Goal: Transaction & Acquisition: Subscribe to service/newsletter

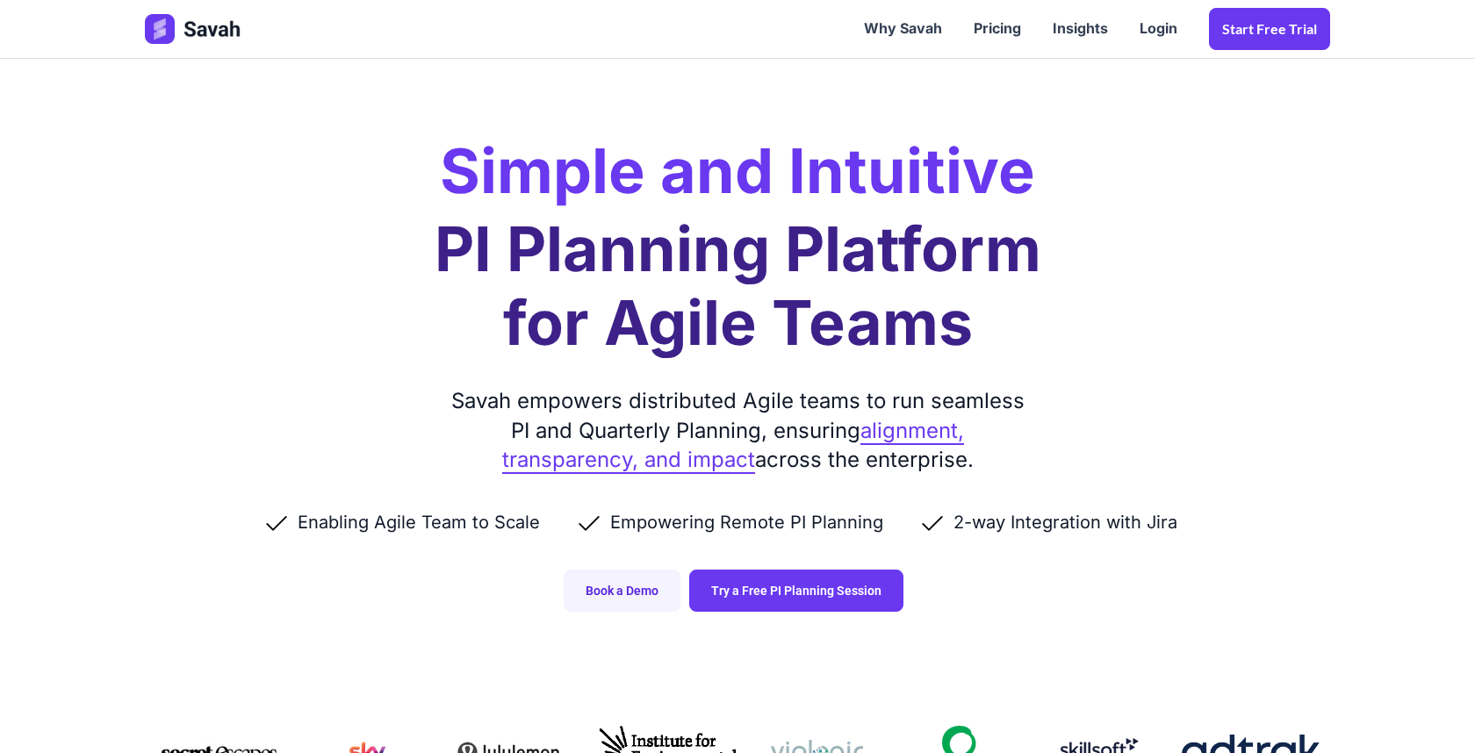
click at [439, 194] on div "Simple and Intuitive PI Planning Platform for Agile Teams Savah empowers distri…" at bounding box center [737, 323] width 1220 height 647
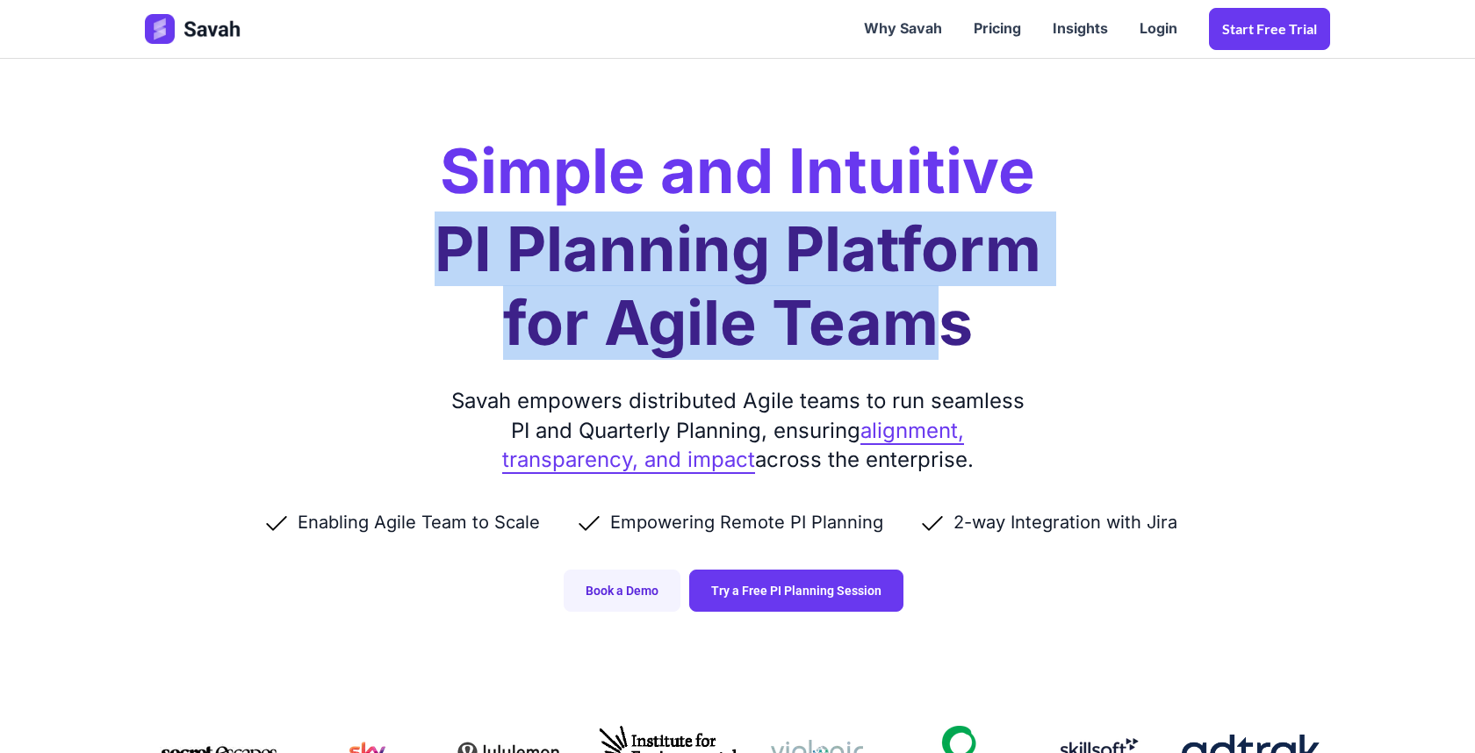
drag, startPoint x: 437, startPoint y: 219, endPoint x: 917, endPoint y: 319, distance: 490.6
click at [917, 319] on h1 "PI Planning Platform for Agile Teams" at bounding box center [737, 285] width 607 height 147
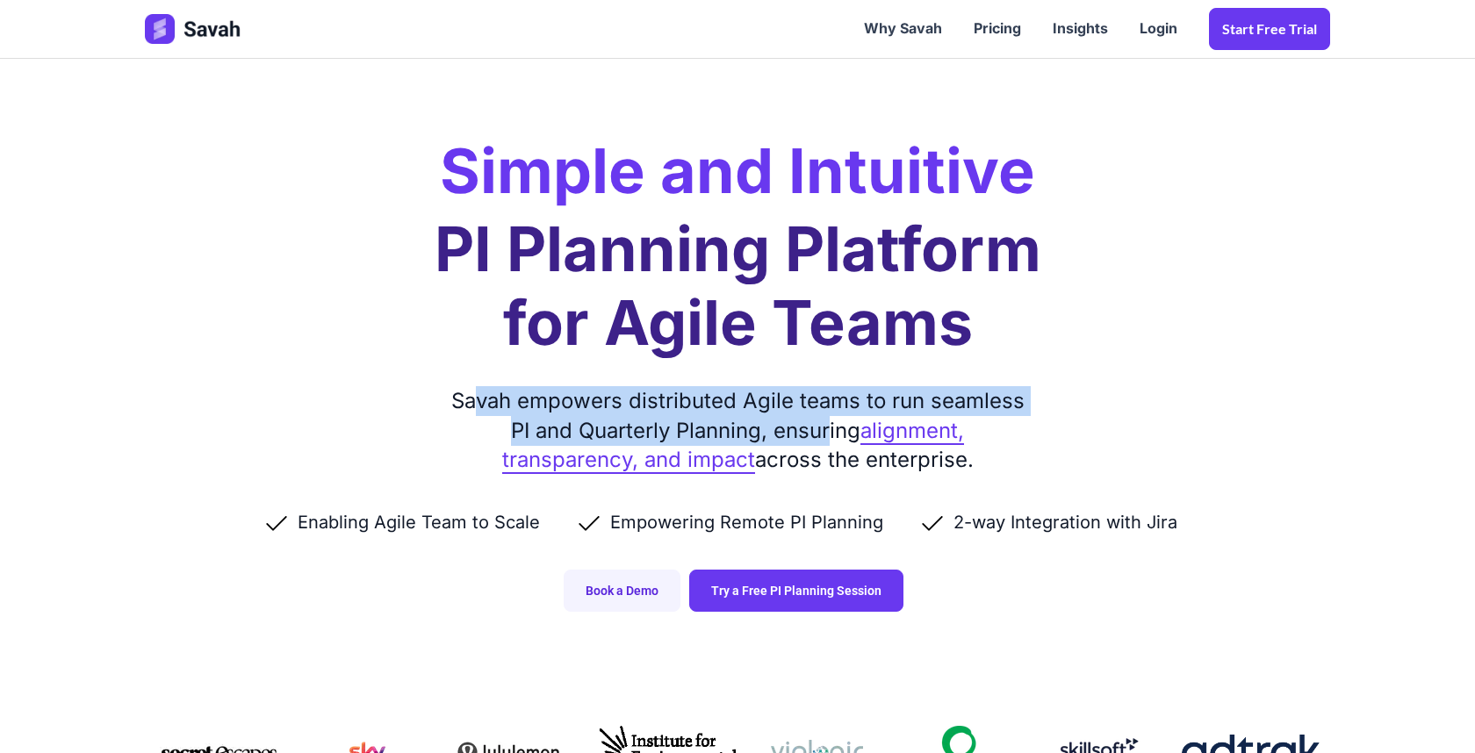
drag, startPoint x: 480, startPoint y: 389, endPoint x: 828, endPoint y: 432, distance: 350.2
click at [828, 432] on div "Savah empowers distributed Agile teams to run seamless PI and Quarterly Plannin…" at bounding box center [737, 430] width 588 height 89
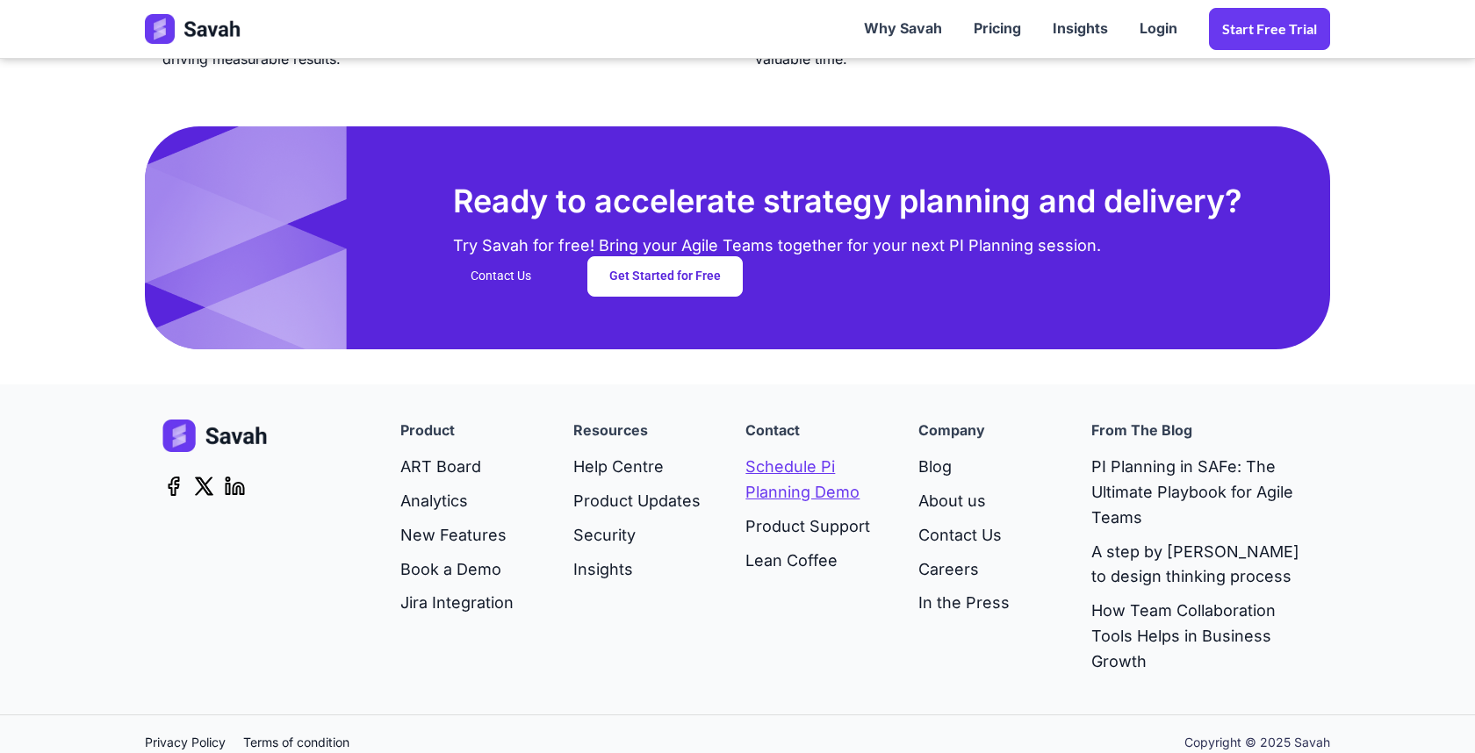
scroll to position [4550, 0]
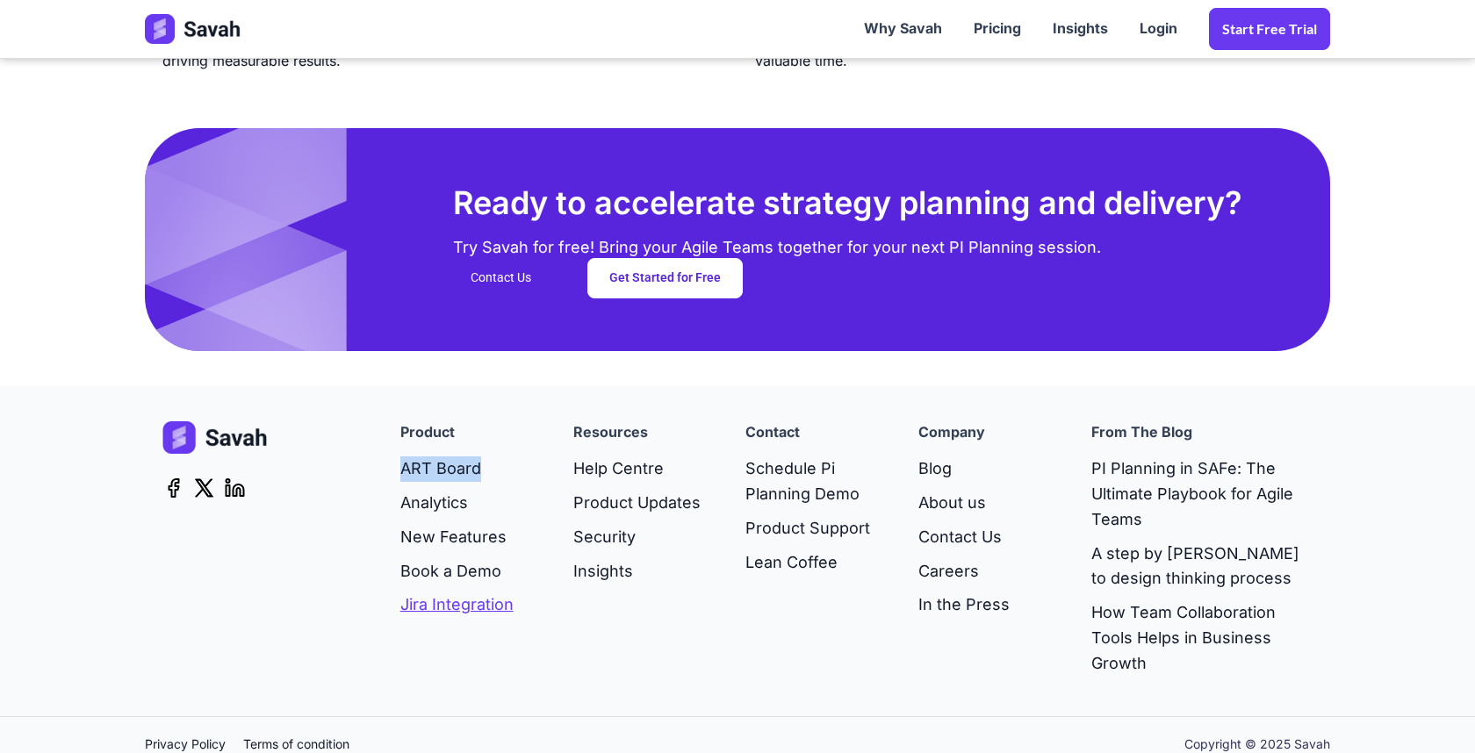
click at [500, 594] on link "Jira Integration" at bounding box center [456, 605] width 113 height 34
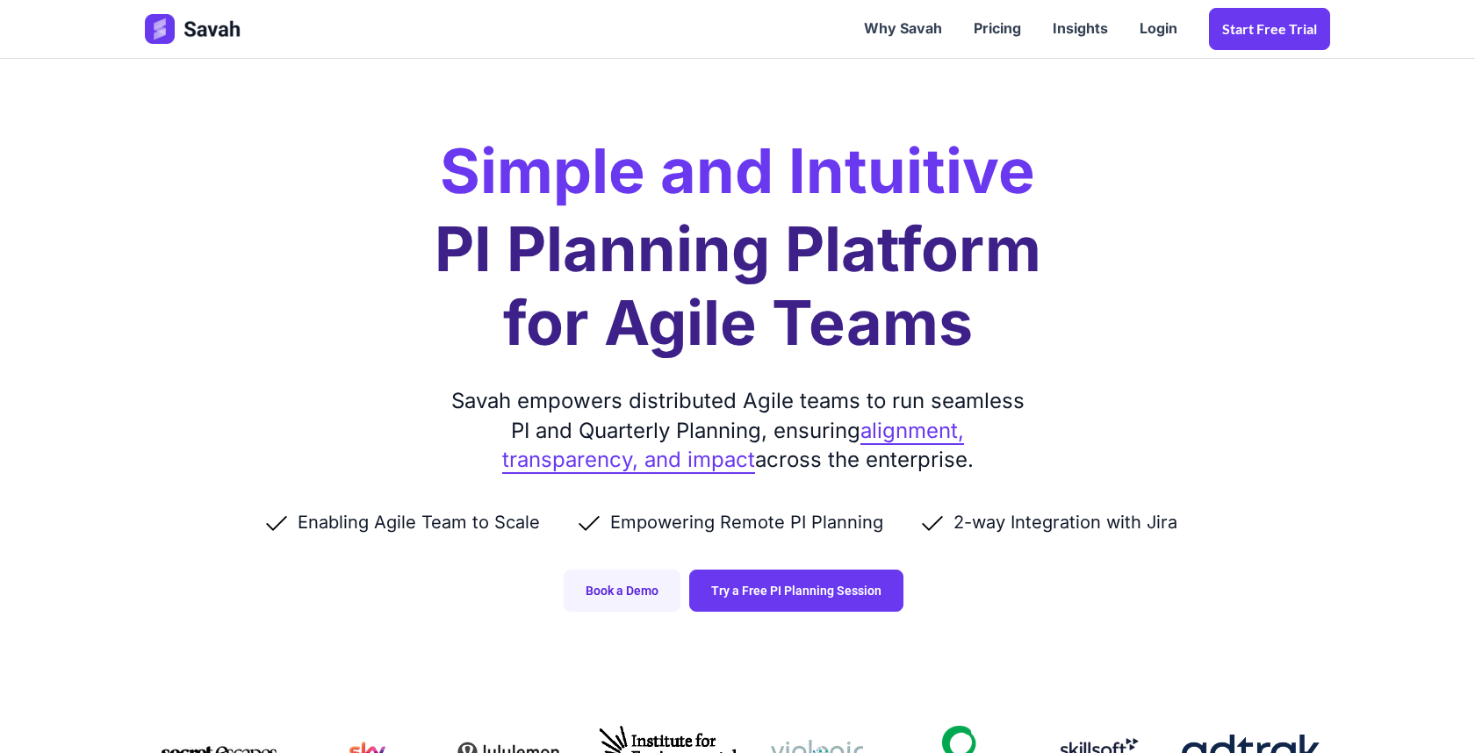
click at [508, 235] on h1 "PI Planning Platform for Agile Teams" at bounding box center [737, 285] width 607 height 147
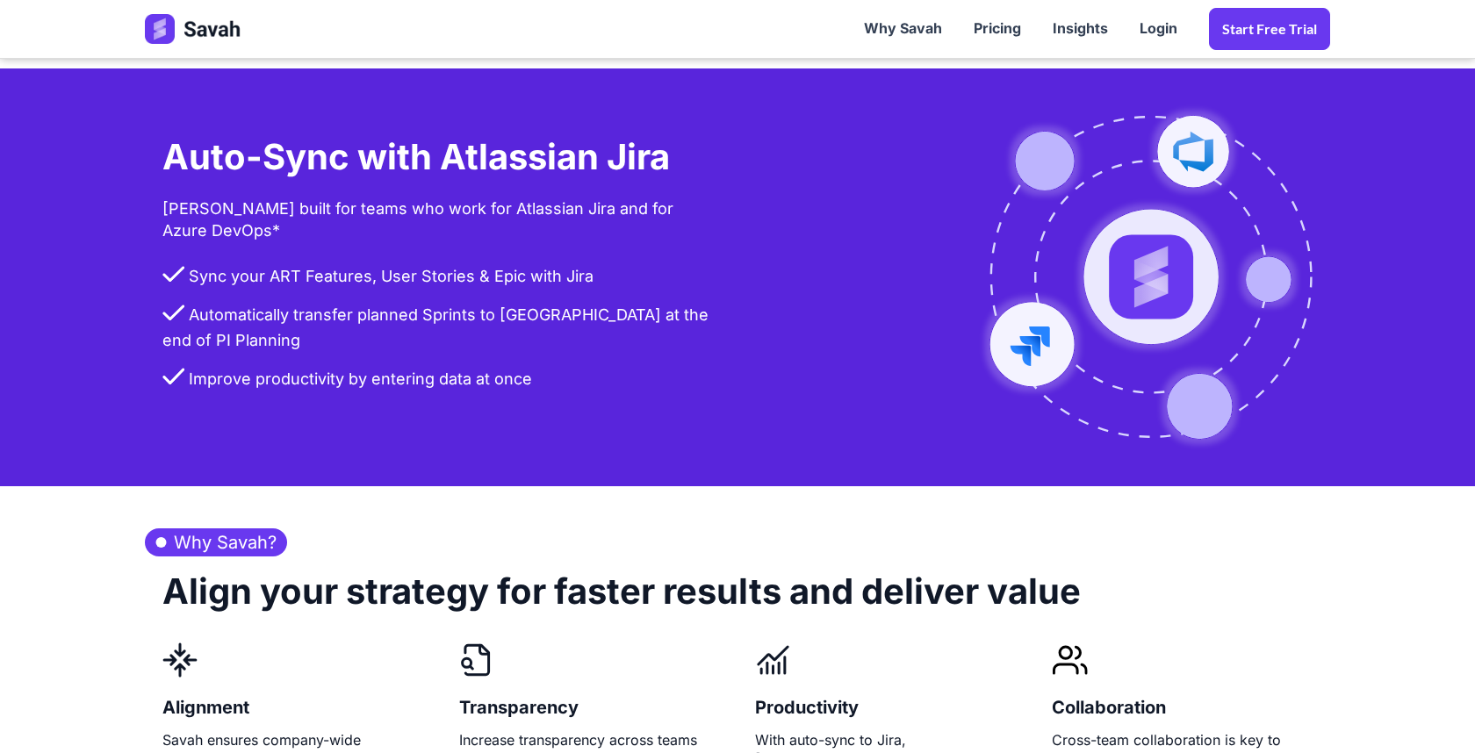
scroll to position [3837, 0]
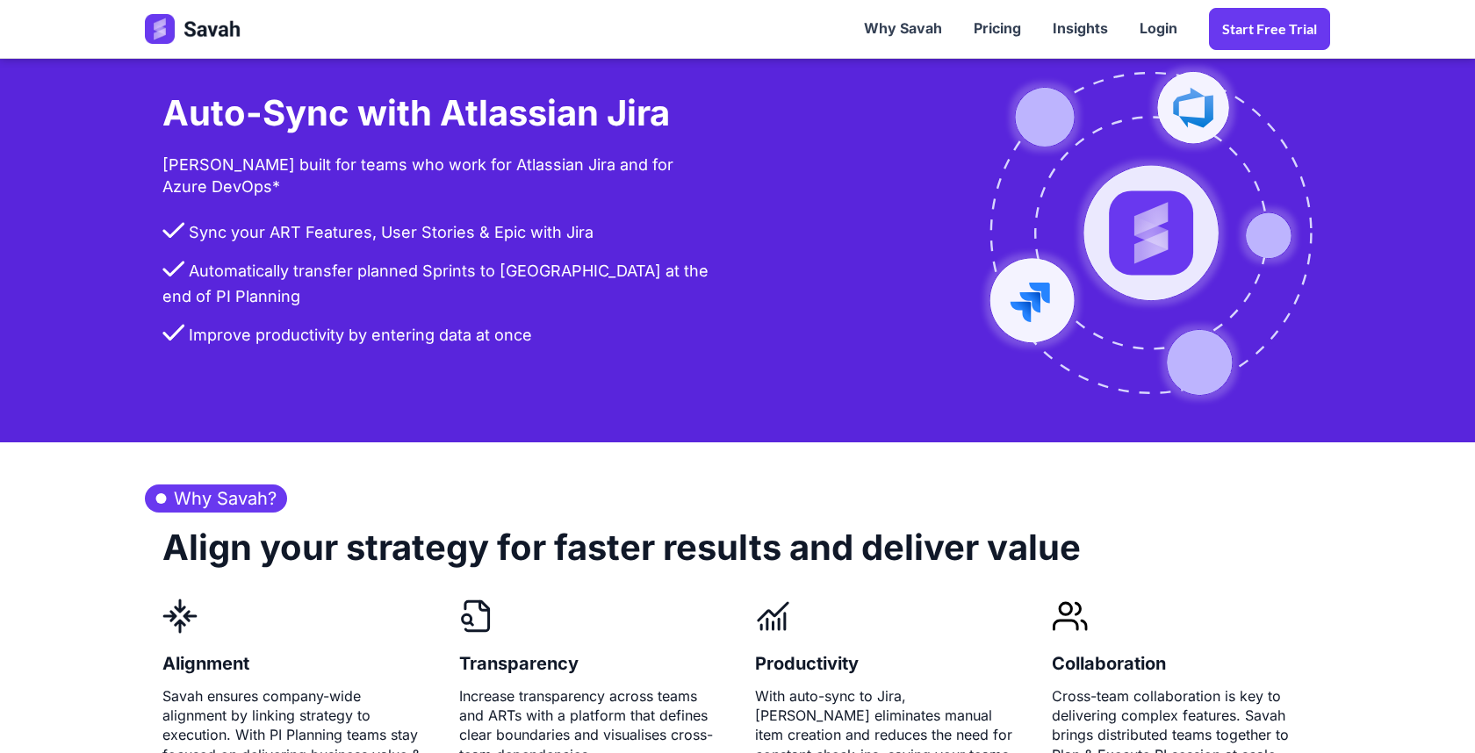
drag, startPoint x: 384, startPoint y: 221, endPoint x: 655, endPoint y: 245, distance: 271.4
click at [655, 245] on li "Sync your ART Features, User Stories & Epic with Jira" at bounding box center [440, 239] width 557 height 39
drag, startPoint x: 285, startPoint y: 263, endPoint x: 540, endPoint y: 262, distance: 254.5
click at [540, 264] on li "Automatically transfer planned Sprints to Jira at the end of PI Planning" at bounding box center [440, 291] width 557 height 64
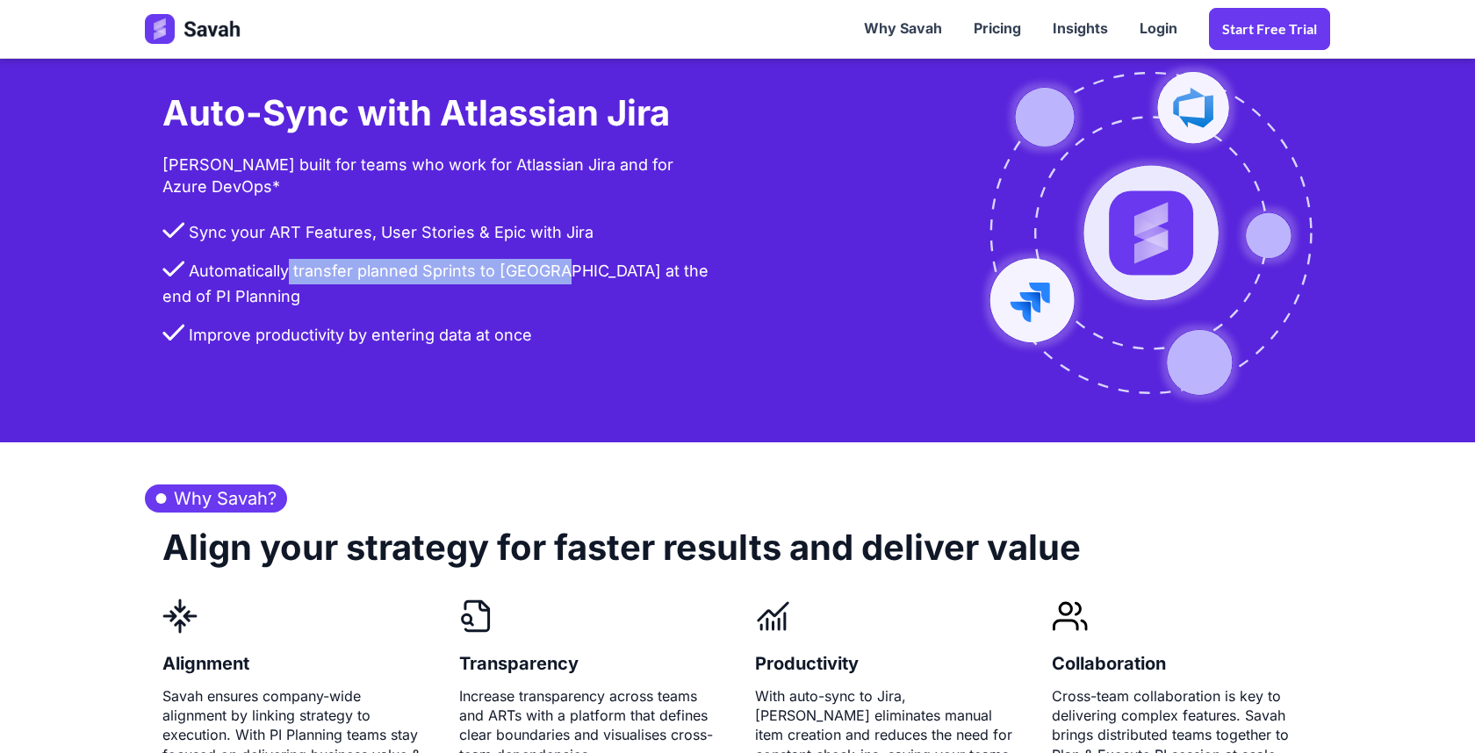
click at [540, 262] on li "Automatically transfer planned Sprints to Jira at the end of PI Planning" at bounding box center [440, 291] width 557 height 64
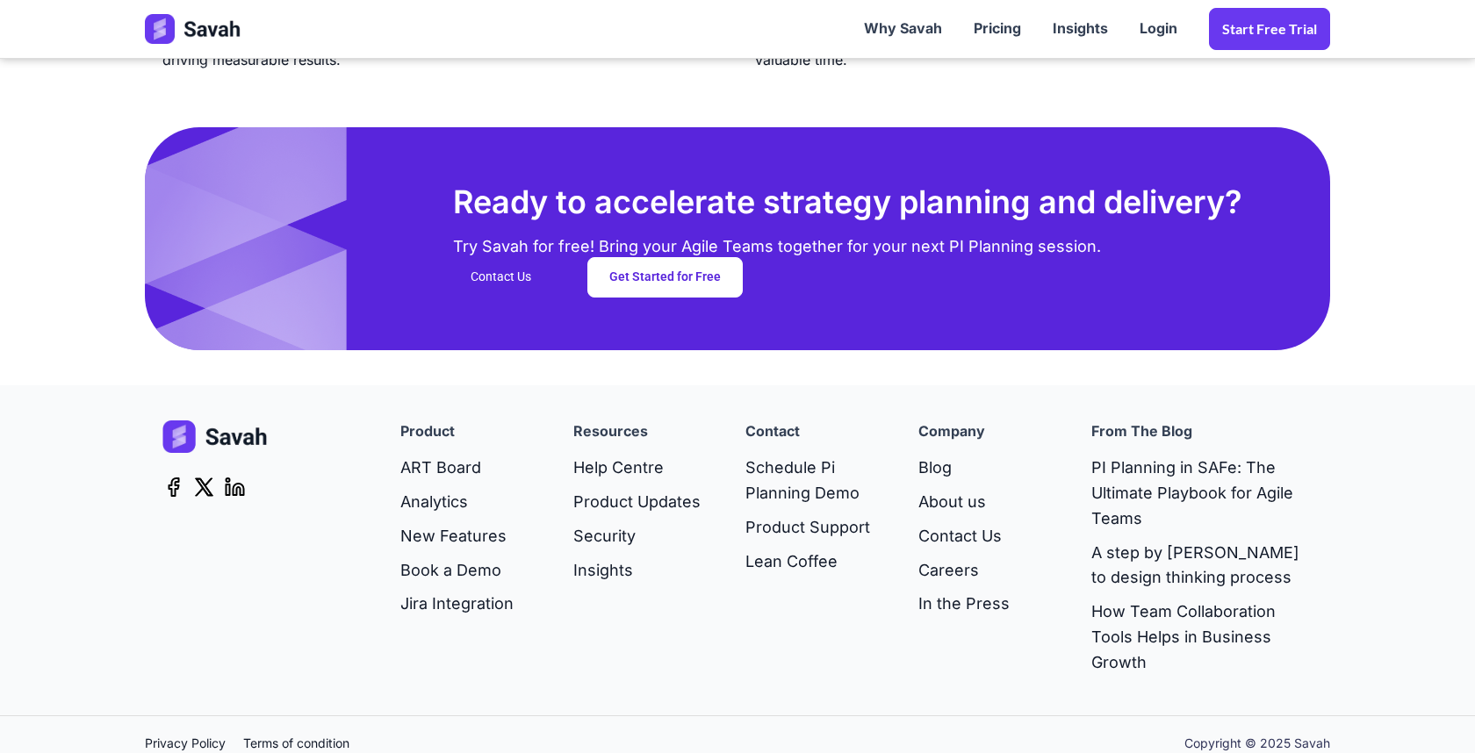
scroll to position [4550, 0]
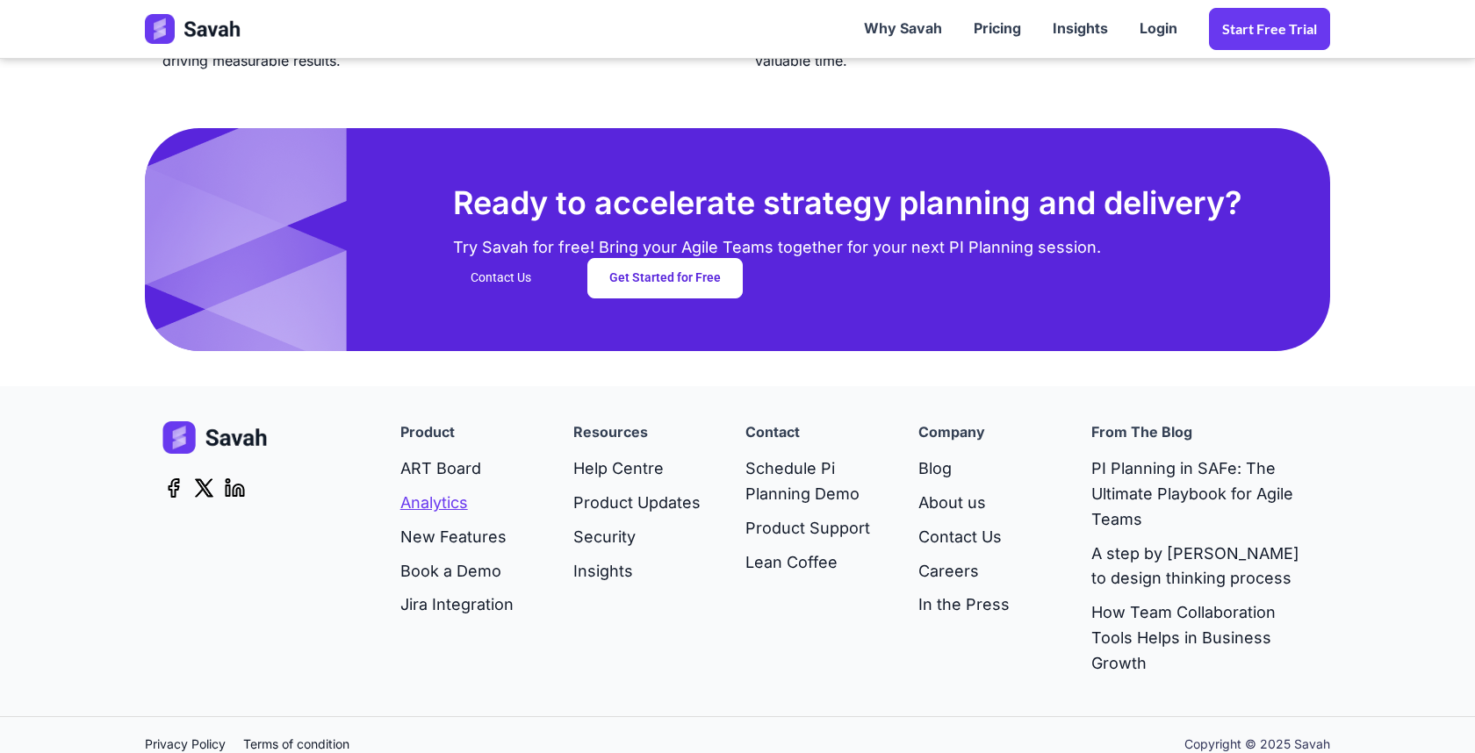
click at [413, 486] on link "Analytics" at bounding box center [456, 503] width 113 height 34
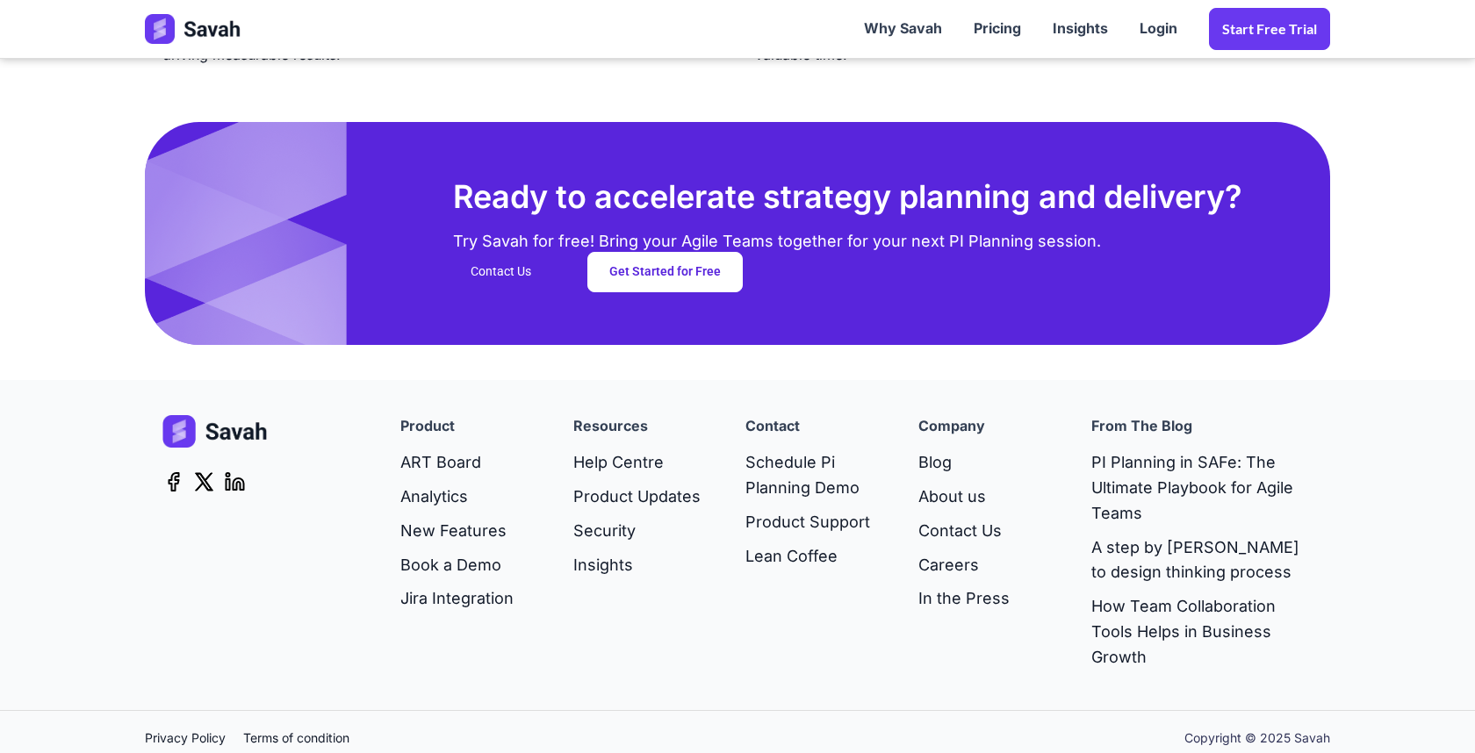
scroll to position [4550, 0]
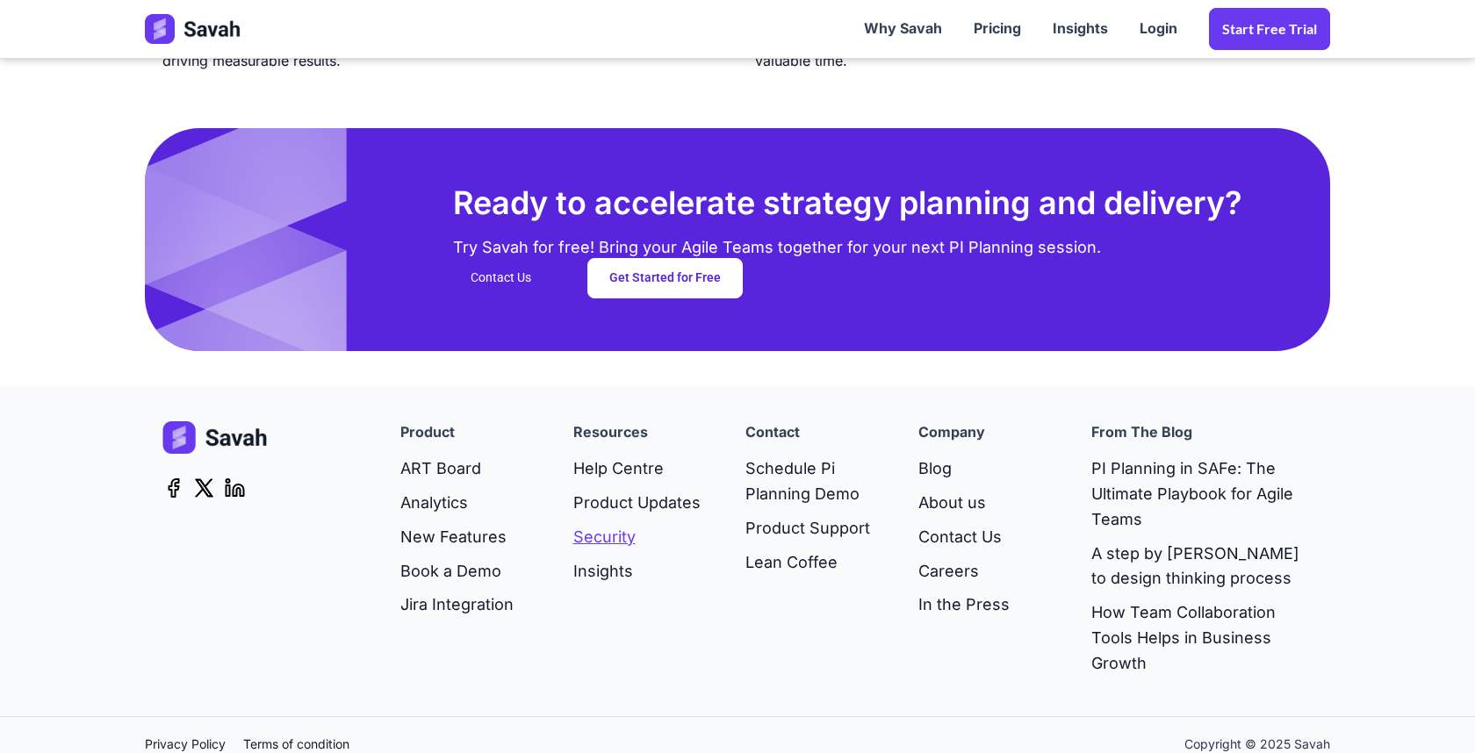
click at [628, 534] on link "Security" at bounding box center [636, 537] width 127 height 34
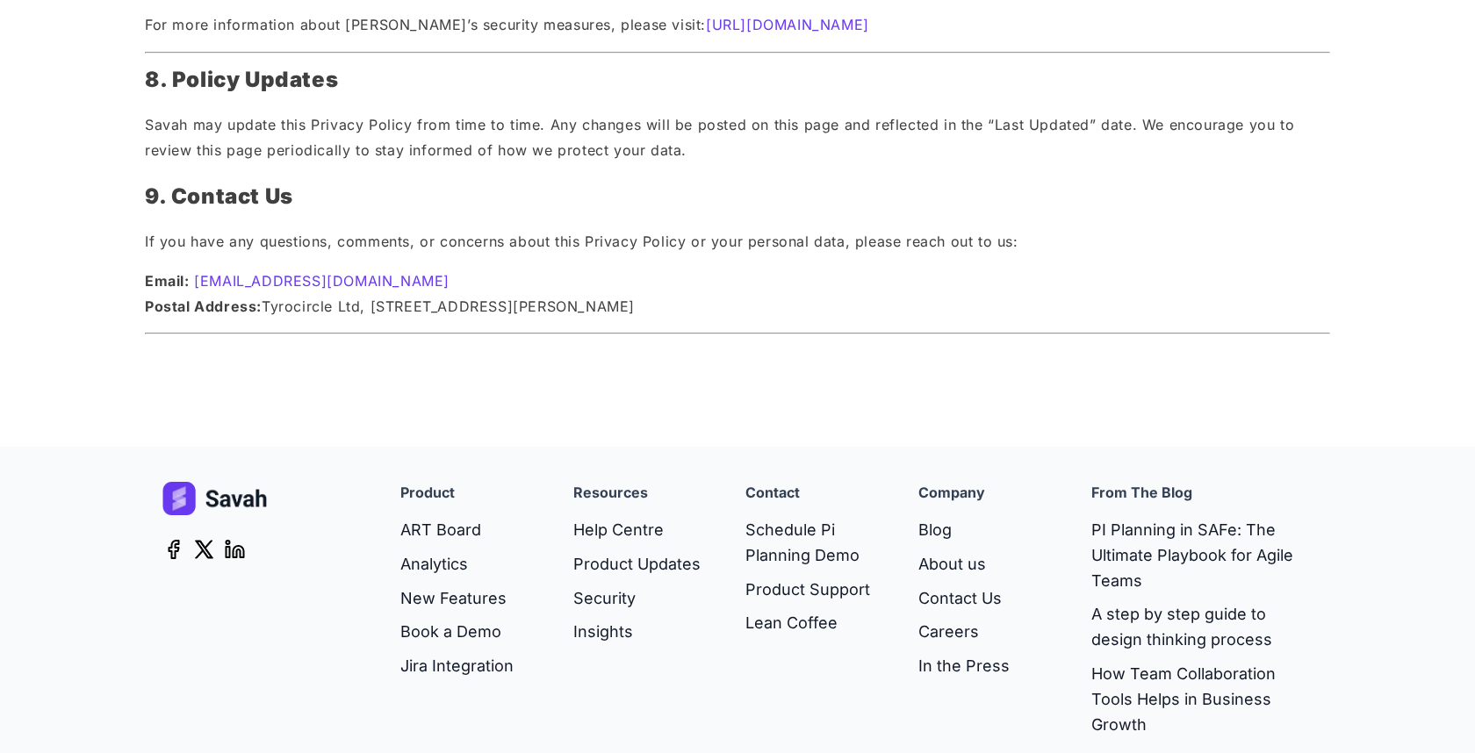
scroll to position [2945, 0]
click at [930, 616] on link "Careers" at bounding box center [963, 633] width 91 height 34
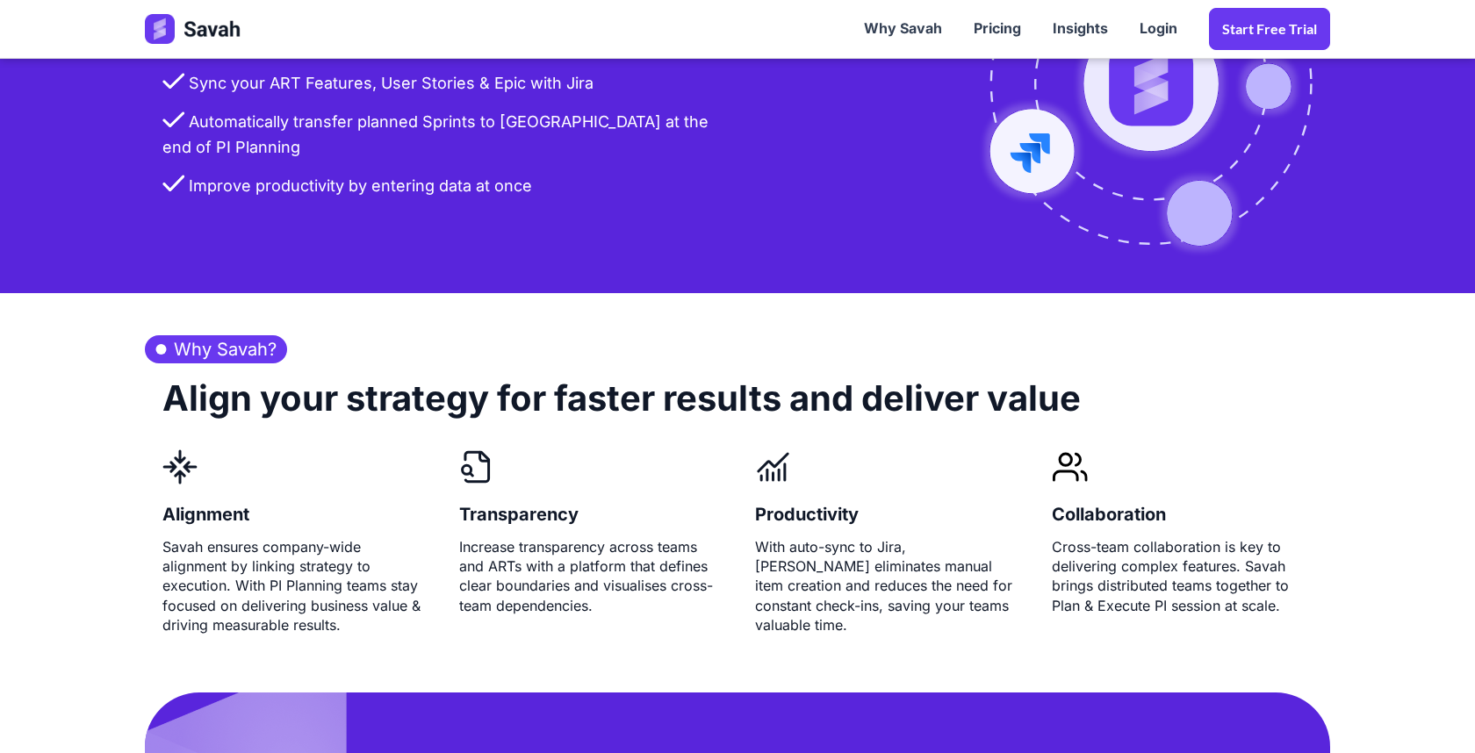
scroll to position [3972, 0]
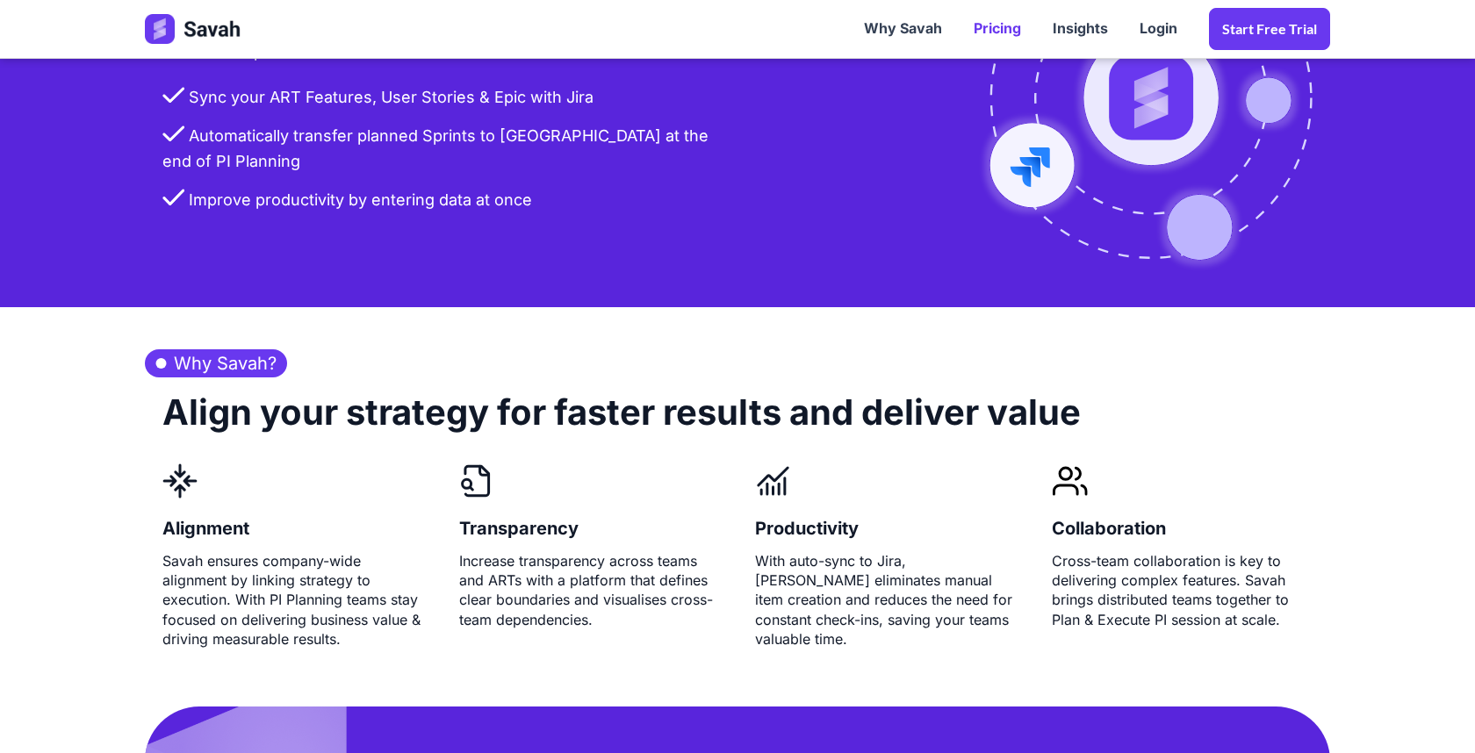
click at [993, 25] on link "Pricing" at bounding box center [997, 29] width 79 height 54
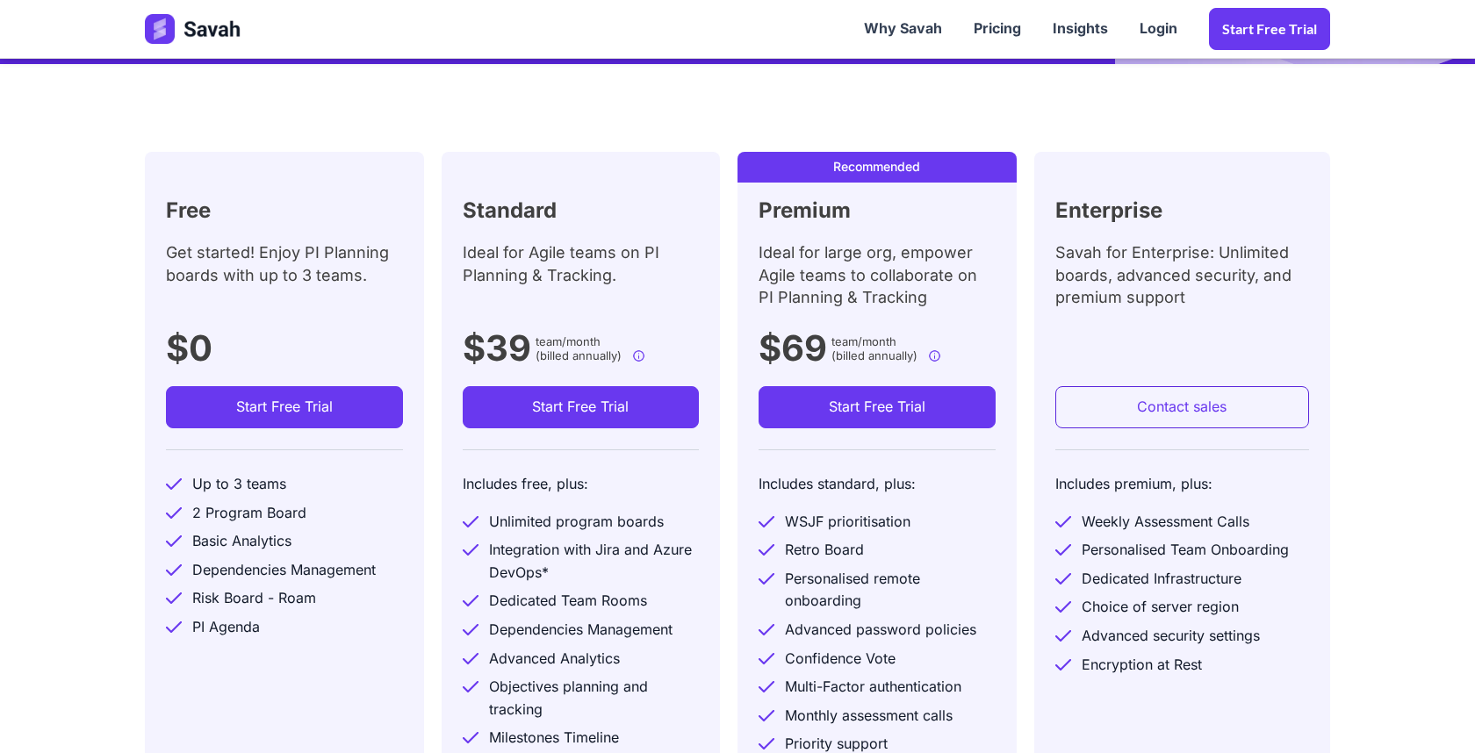
scroll to position [499, 0]
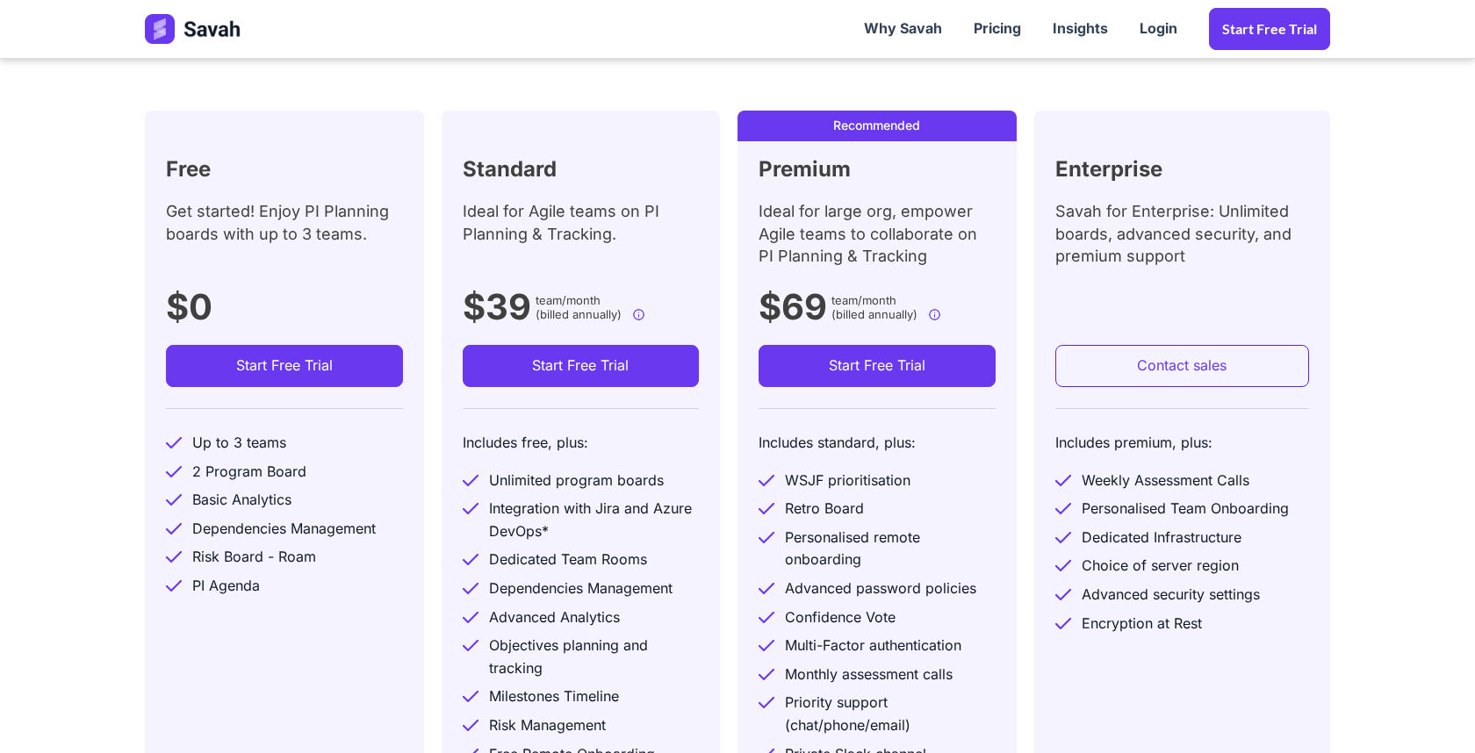
click at [723, 313] on div "Standard Ideal for Agile teams on PI Planning & Tracking. $39 team/month (bille…" at bounding box center [589, 510] width 297 height 799
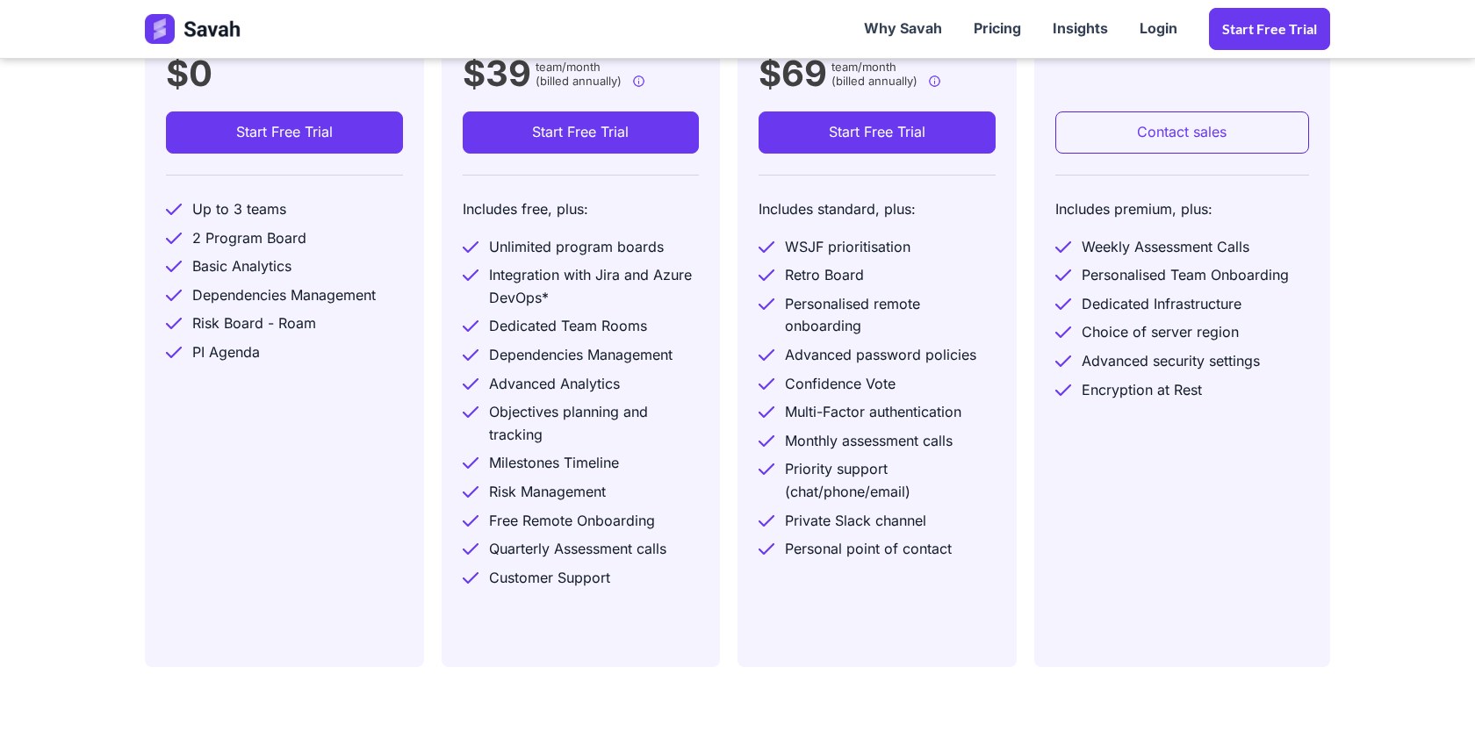
scroll to position [736, 0]
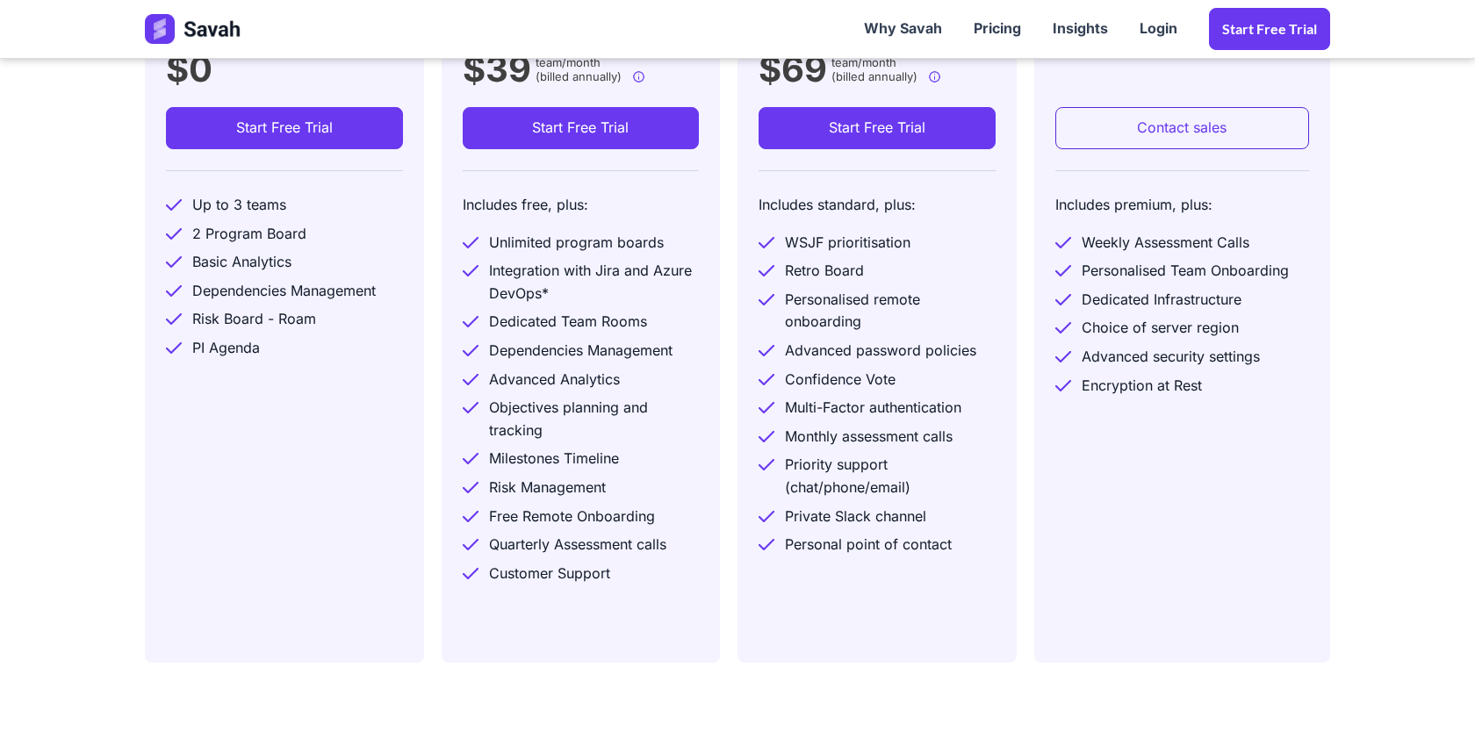
click at [723, 313] on div "Standard Ideal for Agile teams on PI Planning & Tracking. $39 team/month (bille…" at bounding box center [589, 272] width 297 height 799
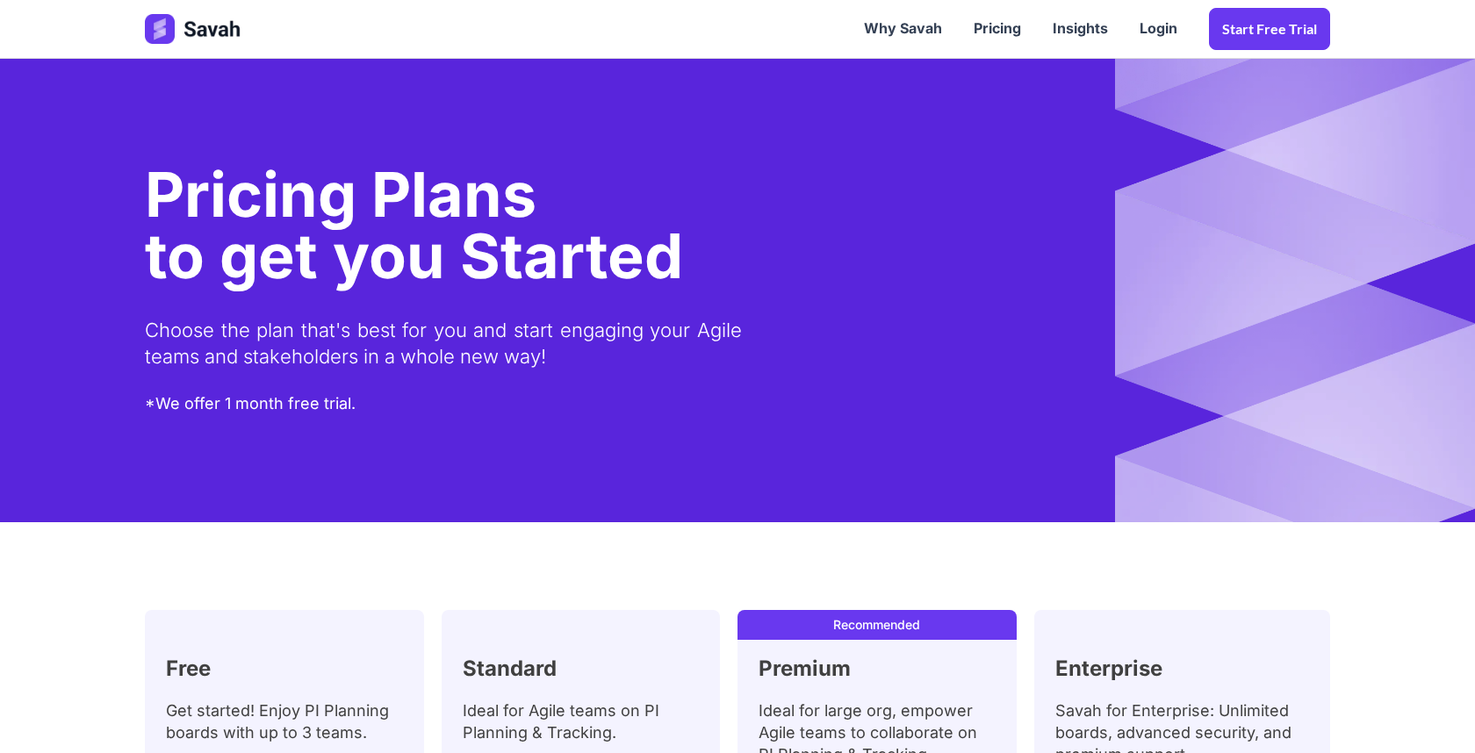
scroll to position [0, 0]
click at [723, 313] on div "Choose the plan that's best for you and start engaging your Agile teams and sta…" at bounding box center [443, 344] width 597 height 97
click at [819, 0] on header "Why Savah Pricing Insights Login Start Free trial" at bounding box center [737, 29] width 1475 height 59
